Goal: Information Seeking & Learning: Learn about a topic

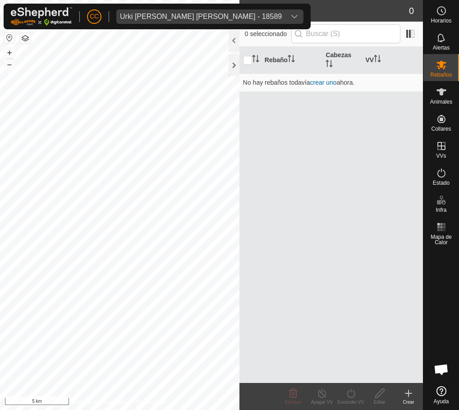
click at [203, 18] on div "Urki [PERSON_NAME] [PERSON_NAME] - 18589" at bounding box center [201, 16] width 162 height 7
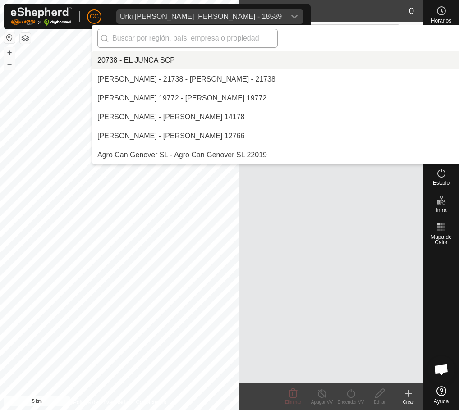
scroll to position [7706, 0]
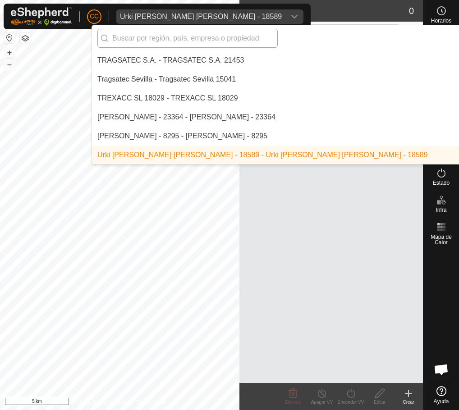
click at [156, 40] on input "text" at bounding box center [187, 38] width 180 height 19
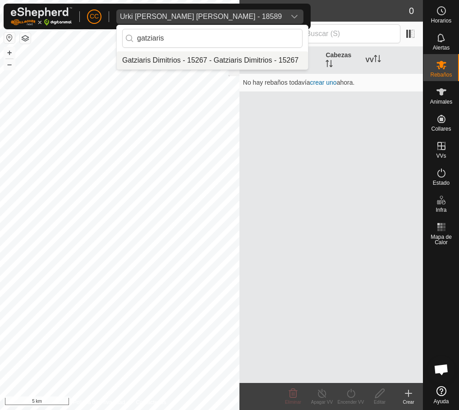
type input "gatziaris"
click at [181, 56] on li "Gatziaris Dimitrios - 15267 - Gatziaris Dimitrios - 15267" at bounding box center [212, 60] width 191 height 18
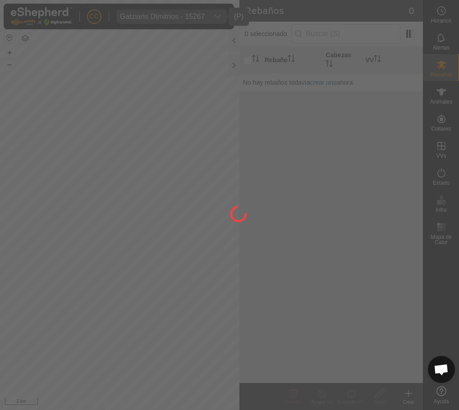
click at [431, 96] on div at bounding box center [229, 205] width 459 height 410
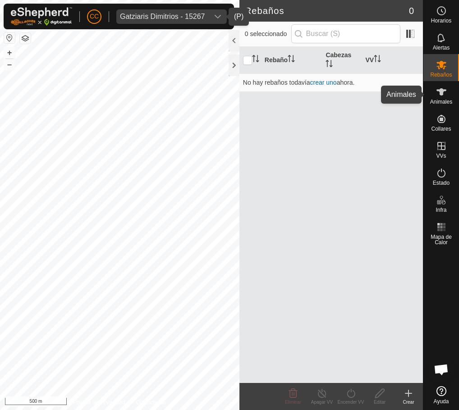
click at [431, 96] on icon at bounding box center [441, 92] width 11 height 11
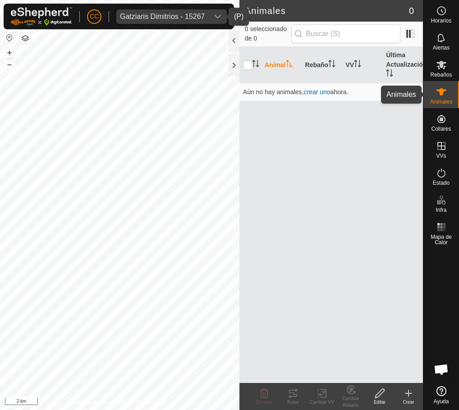
click at [431, 97] on div "Animales" at bounding box center [441, 94] width 36 height 27
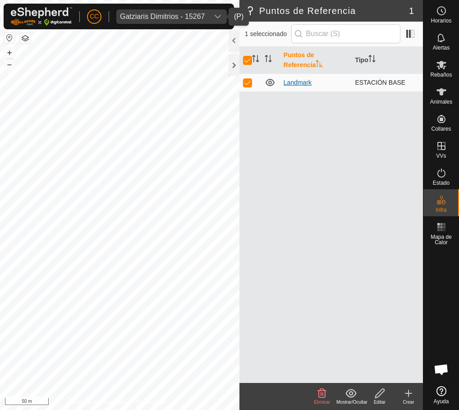
click at [299, 83] on link "Landmark" at bounding box center [298, 82] width 28 height 7
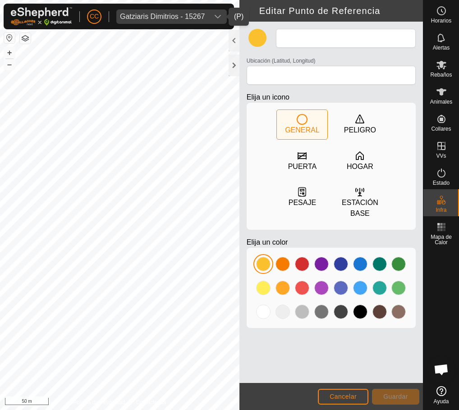
type input "Landmark"
type input "40.329753, 21.843846"
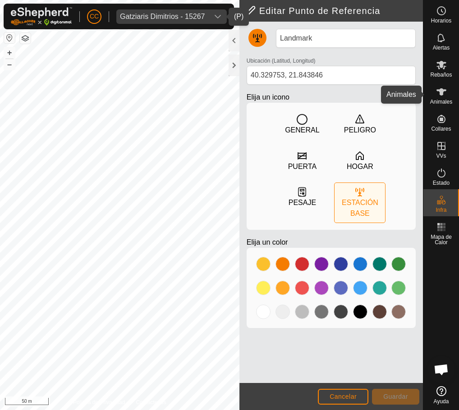
drag, startPoint x: 430, startPoint y: 81, endPoint x: 443, endPoint y: 110, distance: 32.1
click at [430, 81] on div "Animales" at bounding box center [441, 94] width 36 height 27
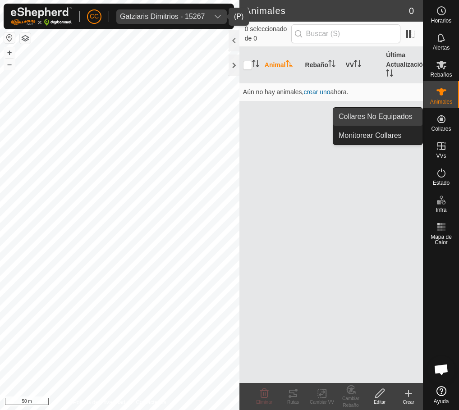
click at [391, 117] on link "Collares No Equipados" at bounding box center [377, 117] width 89 height 18
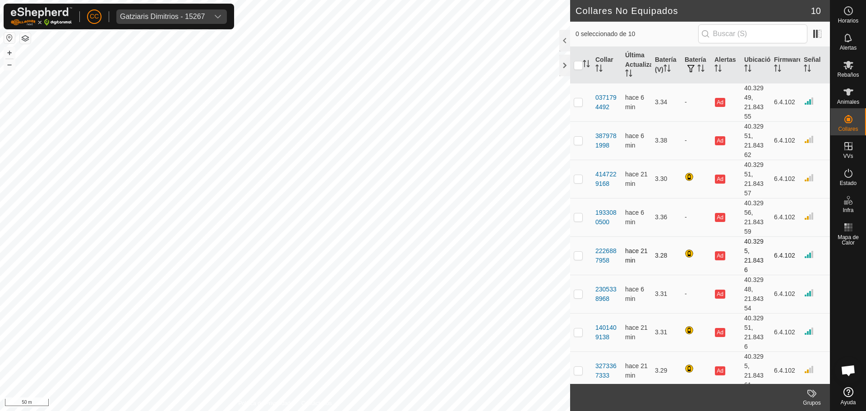
scroll to position [83, 0]
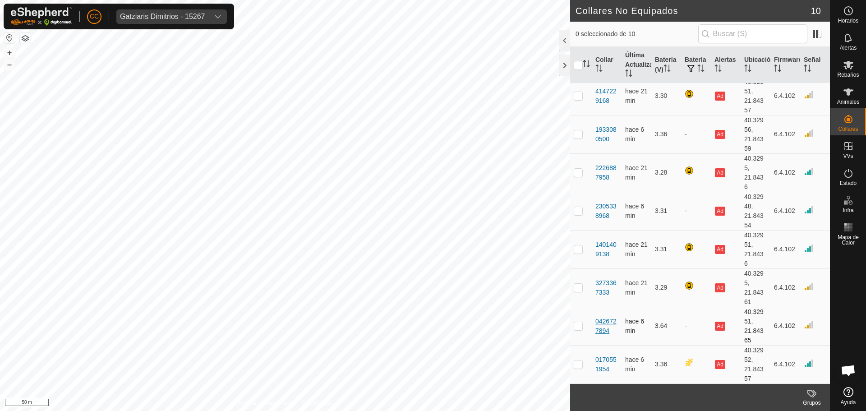
click at [599, 322] on div "0426727894" at bounding box center [606, 325] width 23 height 19
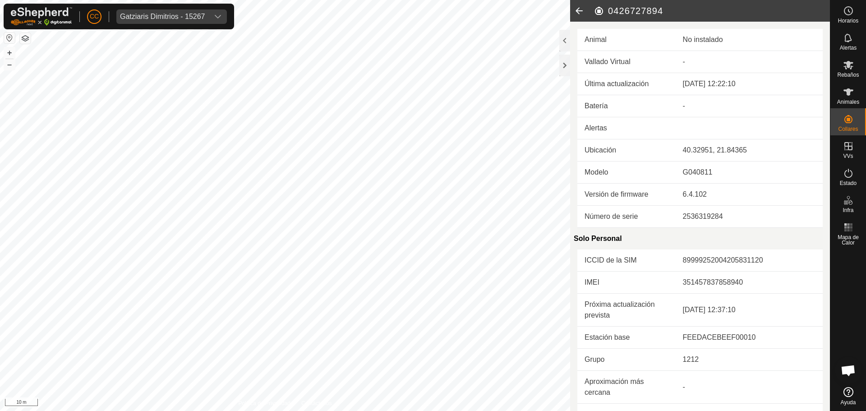
scroll to position [202, 0]
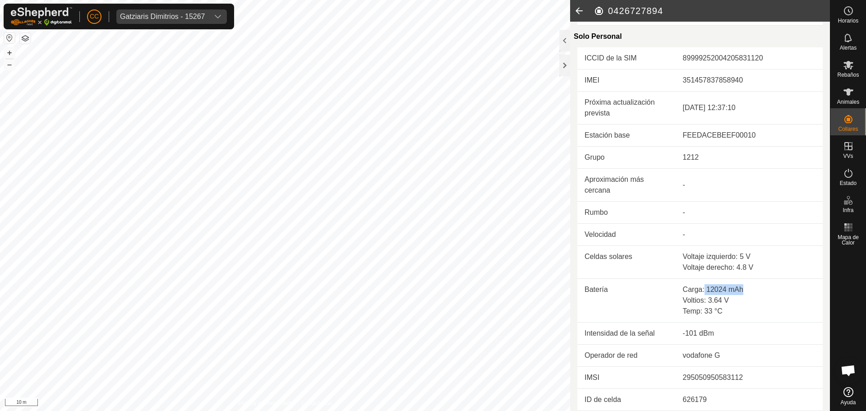
drag, startPoint x: 702, startPoint y: 288, endPoint x: 751, endPoint y: 288, distance: 49.1
click at [751, 288] on div "Carga: 12024 mAh" at bounding box center [749, 289] width 133 height 11
click at [580, 7] on icon at bounding box center [579, 11] width 18 height 22
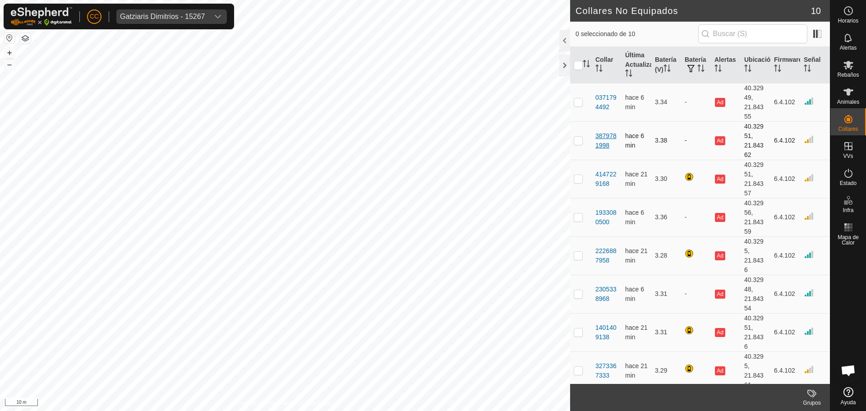
click at [609, 142] on div "3879781998" at bounding box center [606, 140] width 23 height 19
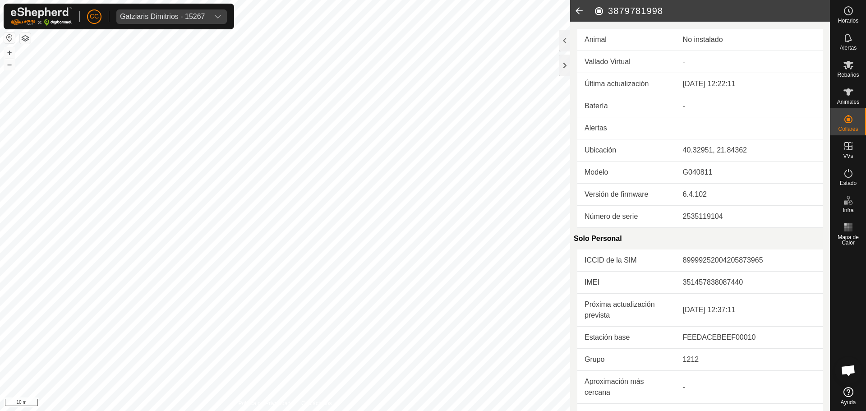
scroll to position [202, 0]
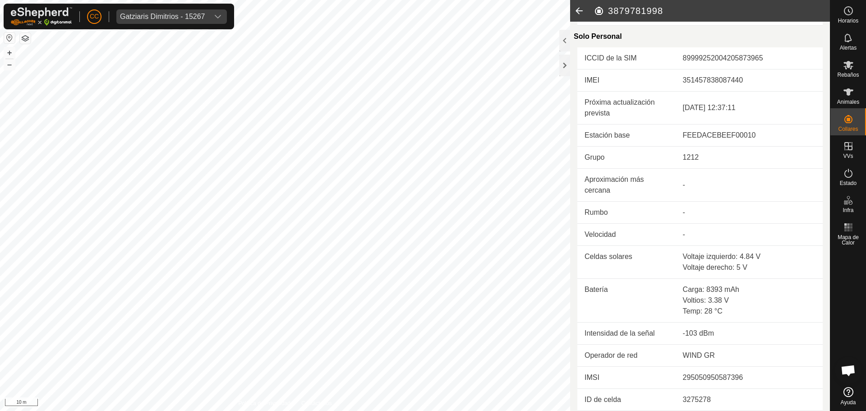
click at [584, 11] on icon at bounding box center [579, 11] width 18 height 22
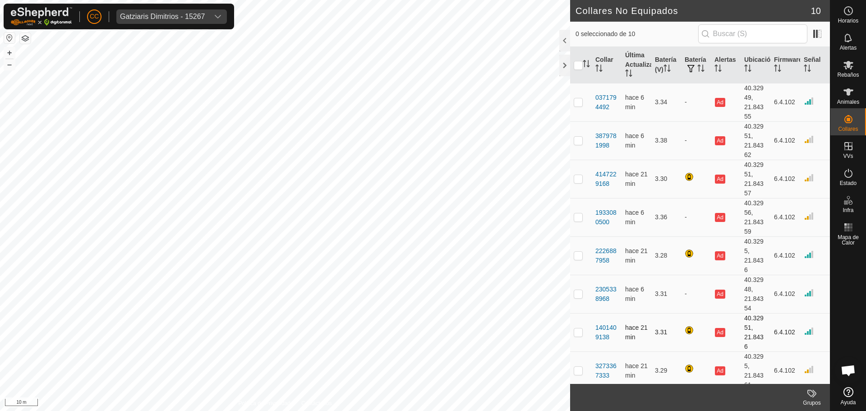
scroll to position [83, 0]
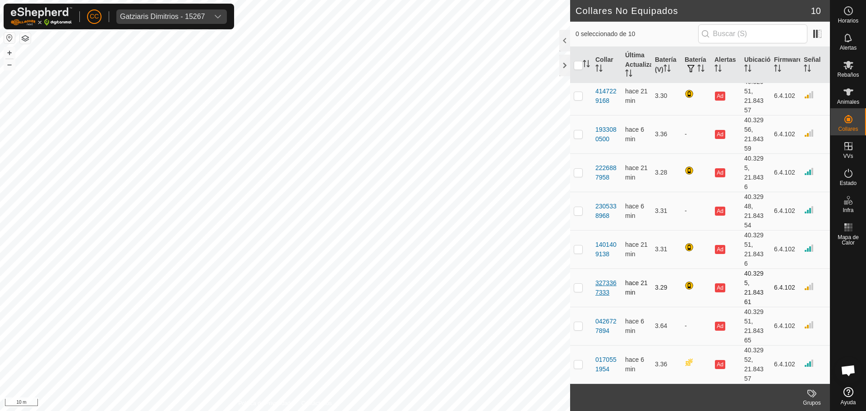
click at [605, 285] on div "3273367333" at bounding box center [606, 287] width 23 height 19
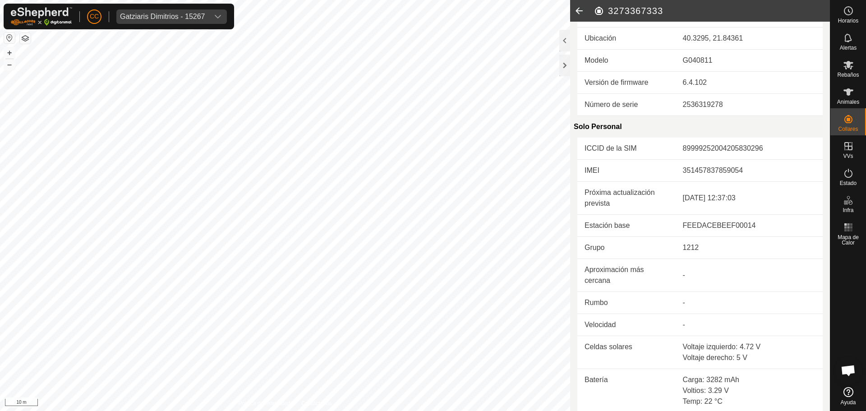
scroll to position [202, 0]
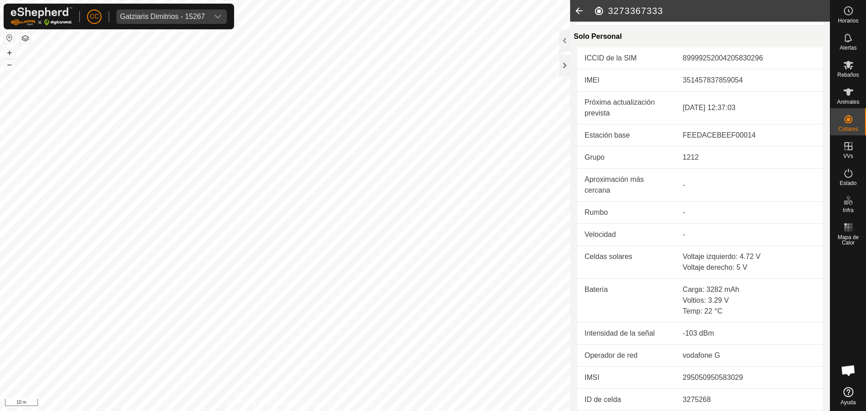
click at [586, 8] on icon at bounding box center [579, 11] width 18 height 22
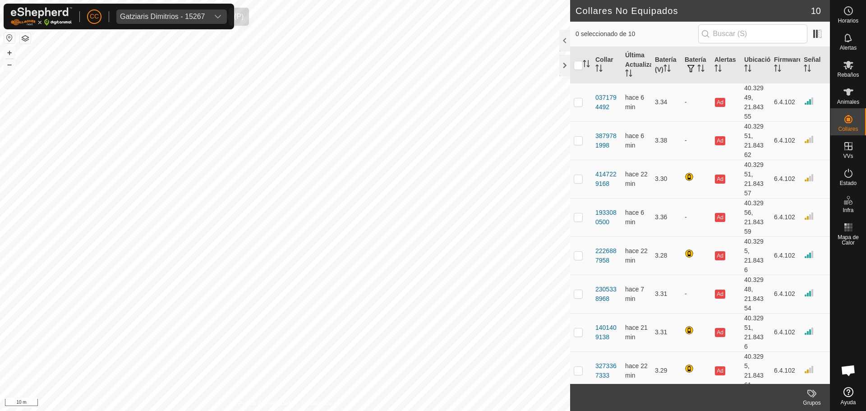
click at [184, 21] on span "Gatziaris Dimitrios - 15267" at bounding box center [162, 16] width 92 height 14
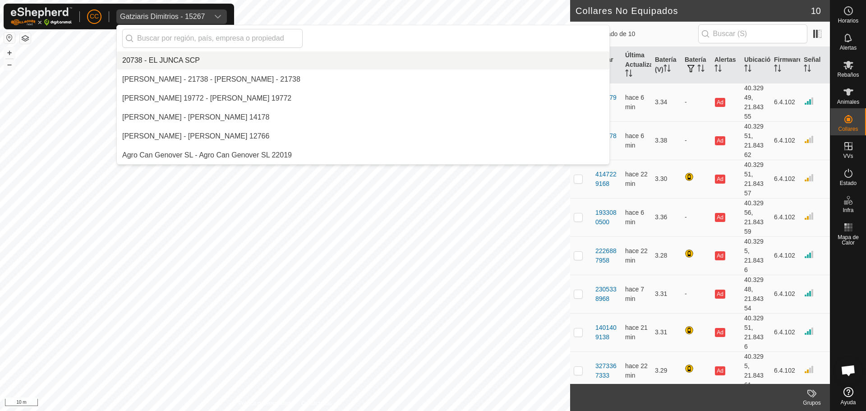
scroll to position [3049, 0]
